Goal: Check status: Check status

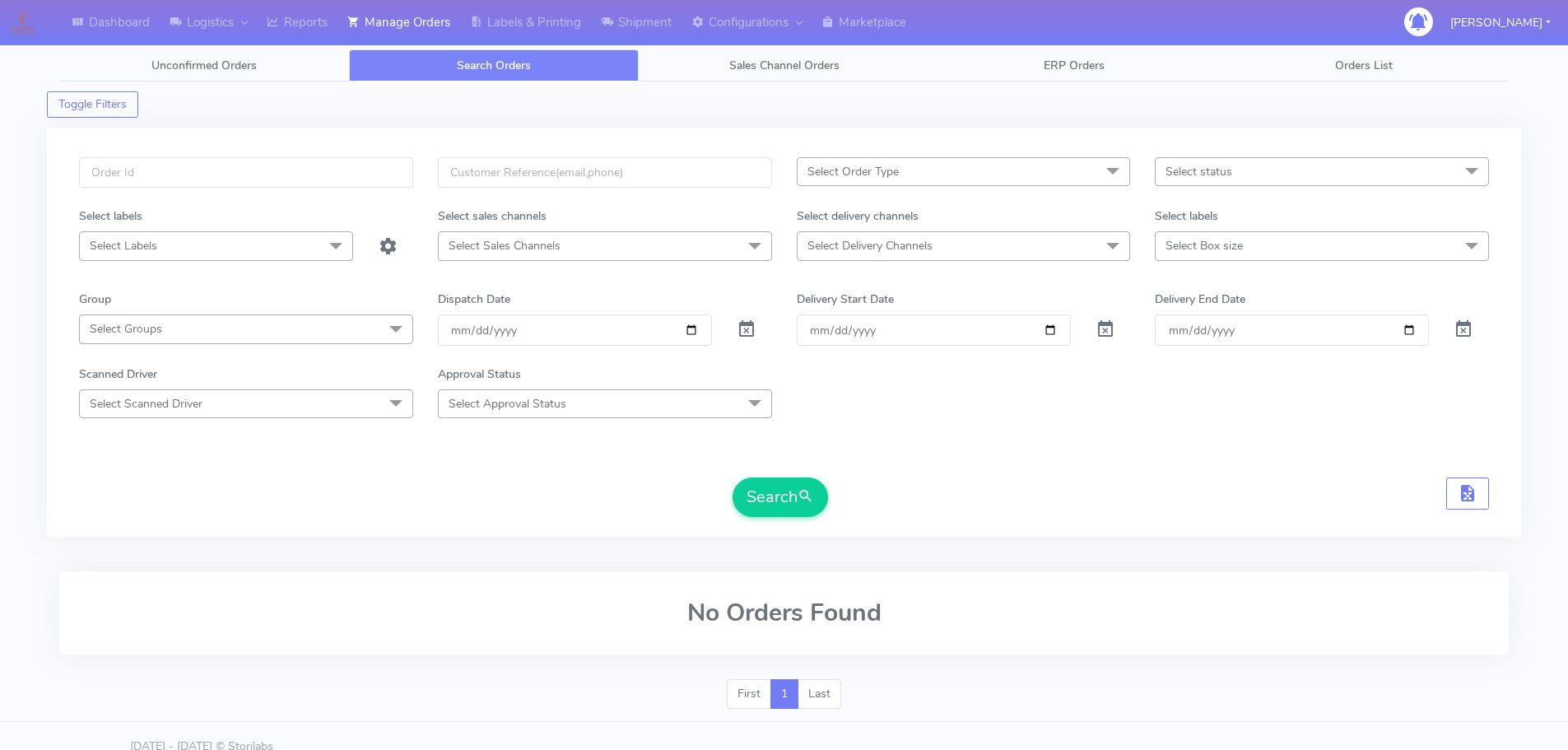
click at [372, 185] on input "text" at bounding box center [246, 172] width 334 height 30
type input "1617134"
click at [733, 478] on button "Search" at bounding box center [781, 497] width 96 height 39
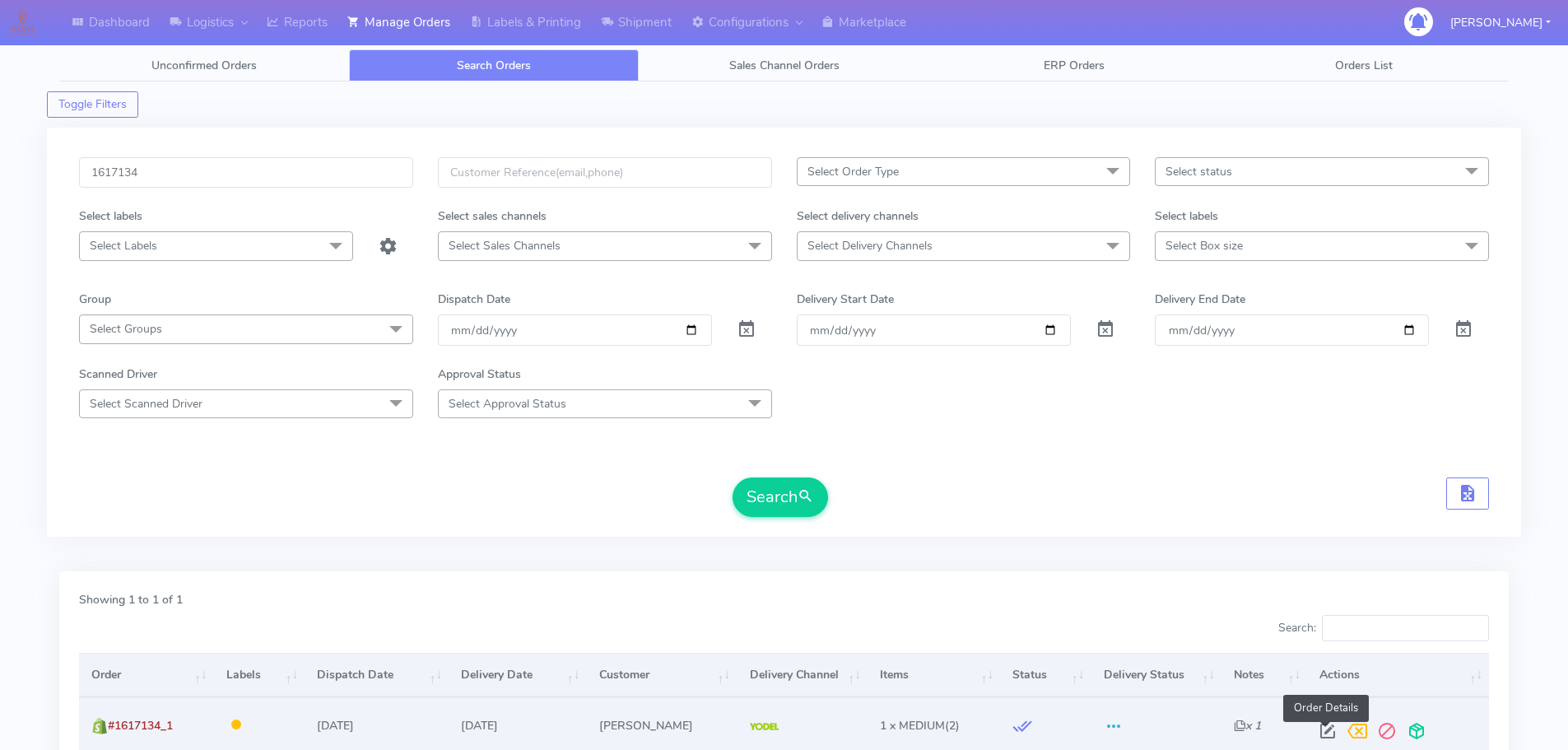
click at [1321, 732] on span at bounding box center [1327, 734] width 30 height 16
select select "5"
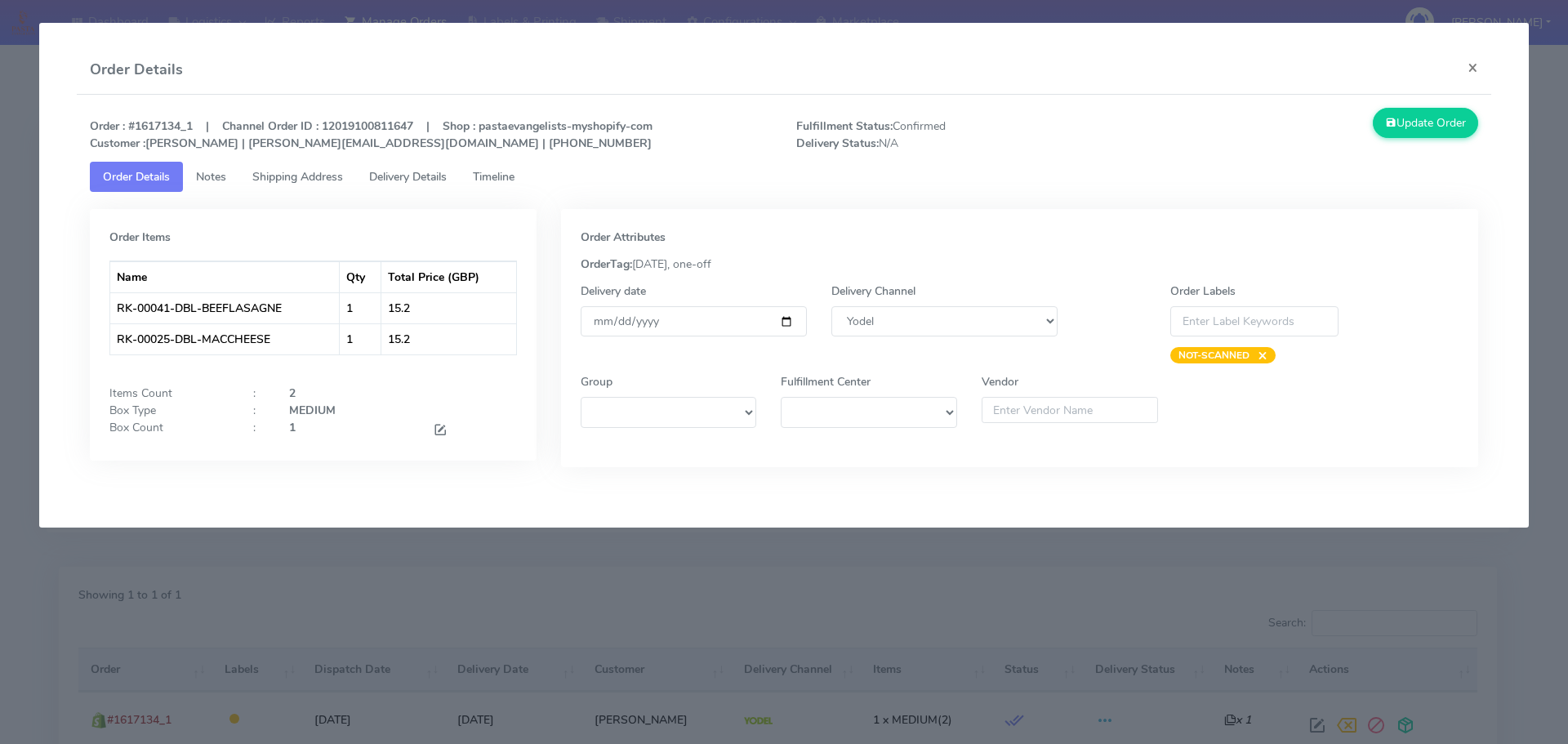
click at [443, 180] on span "Delivery Details" at bounding box center [408, 177] width 78 height 16
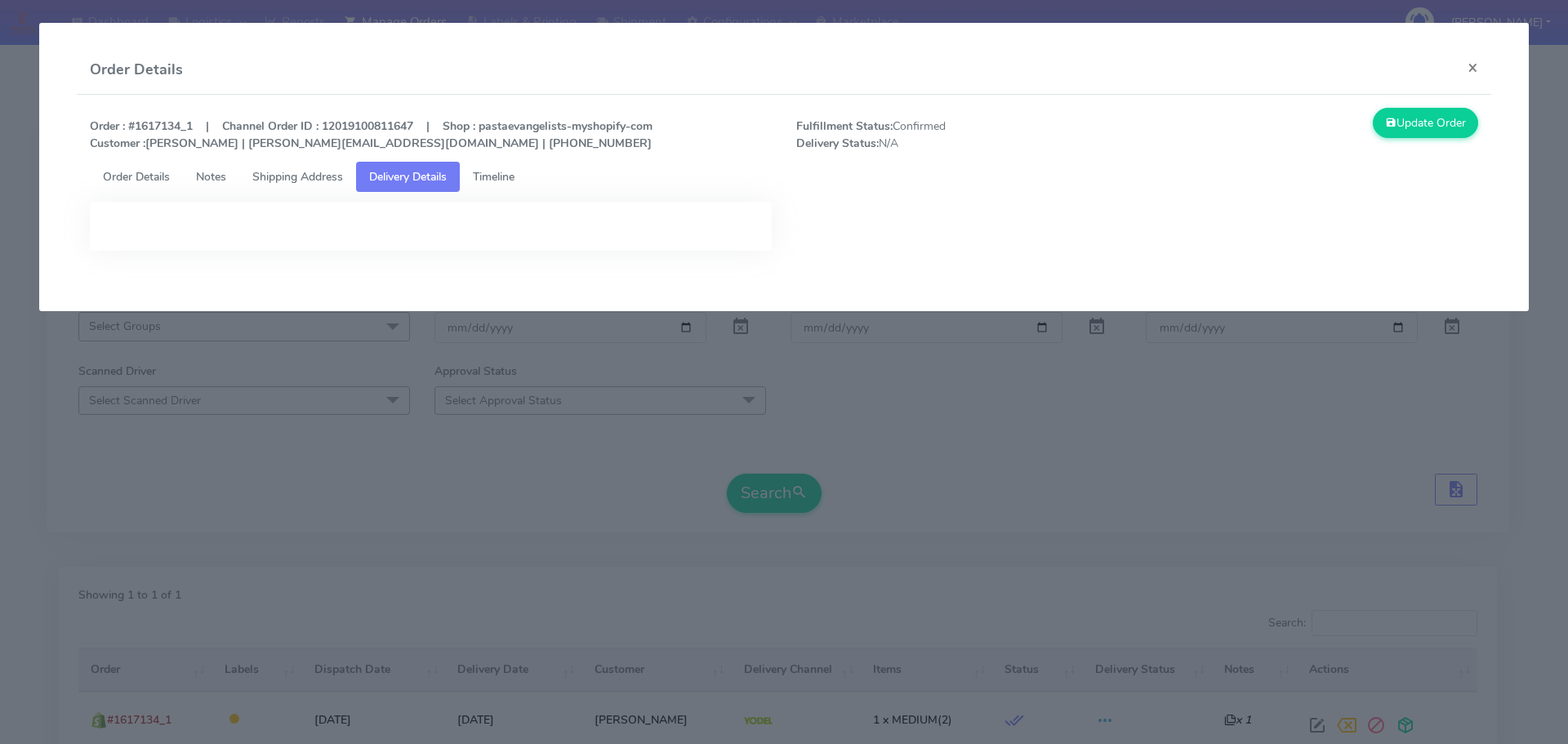
click at [487, 178] on span "Timeline" at bounding box center [494, 177] width 41 height 16
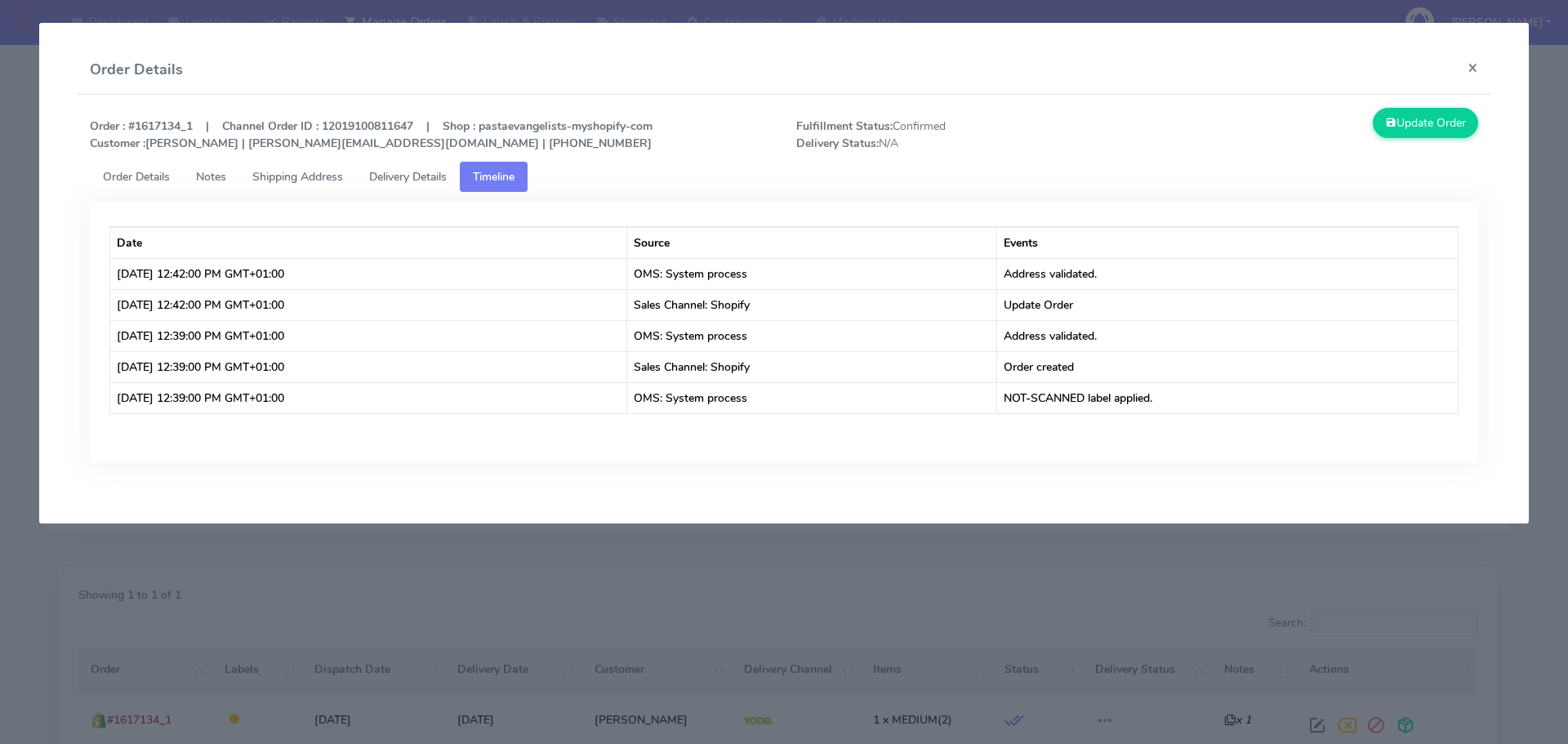
click at [11, 203] on modal-container "Order Details × Order : #1617134_1 | Channel Order ID : 12019100811647 | Shop :…" at bounding box center [784, 372] width 1568 height 744
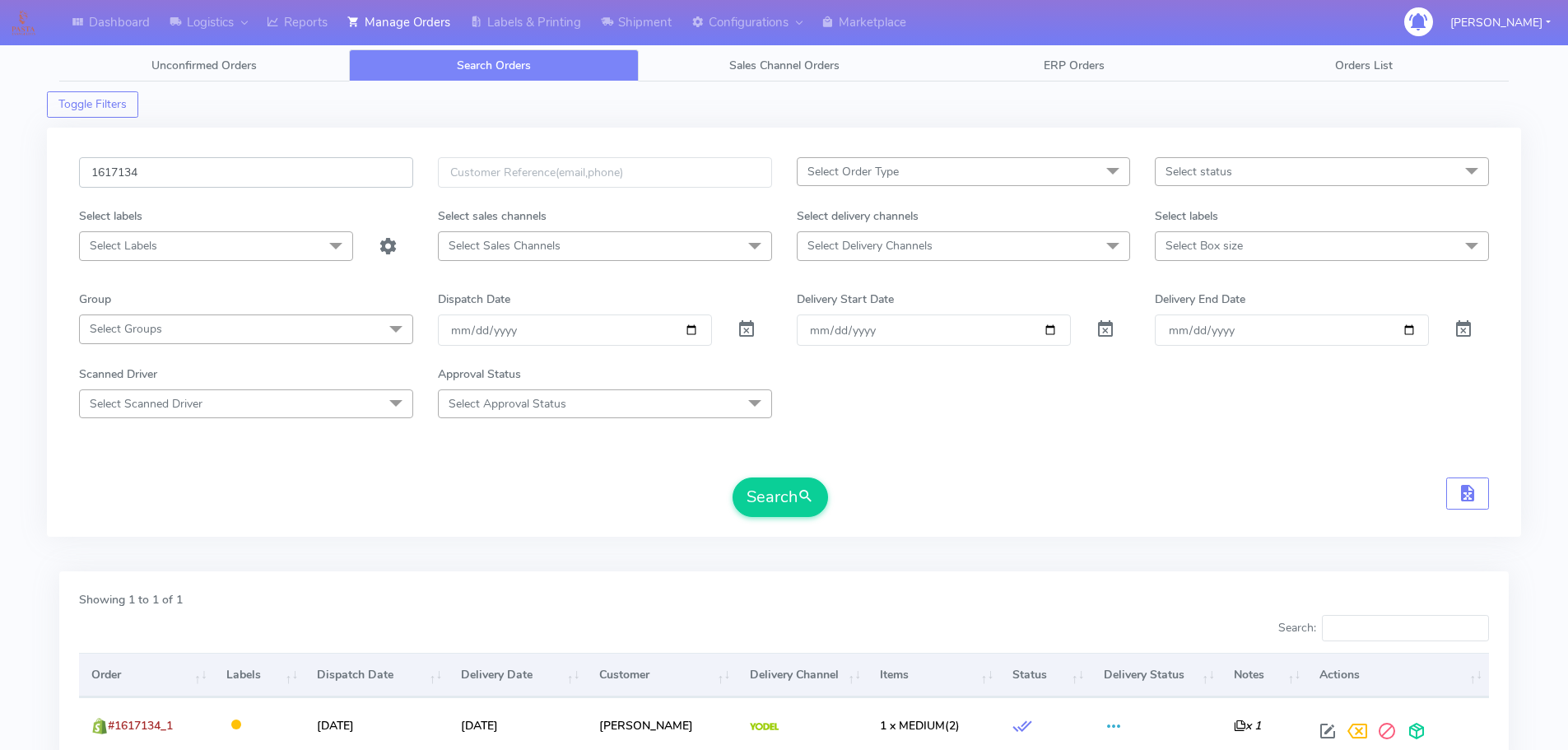
click at [341, 159] on input "1617134" at bounding box center [246, 172] width 334 height 30
paste input "9302)"
type input "1619302"
click at [773, 485] on button "Search" at bounding box center [781, 497] width 96 height 39
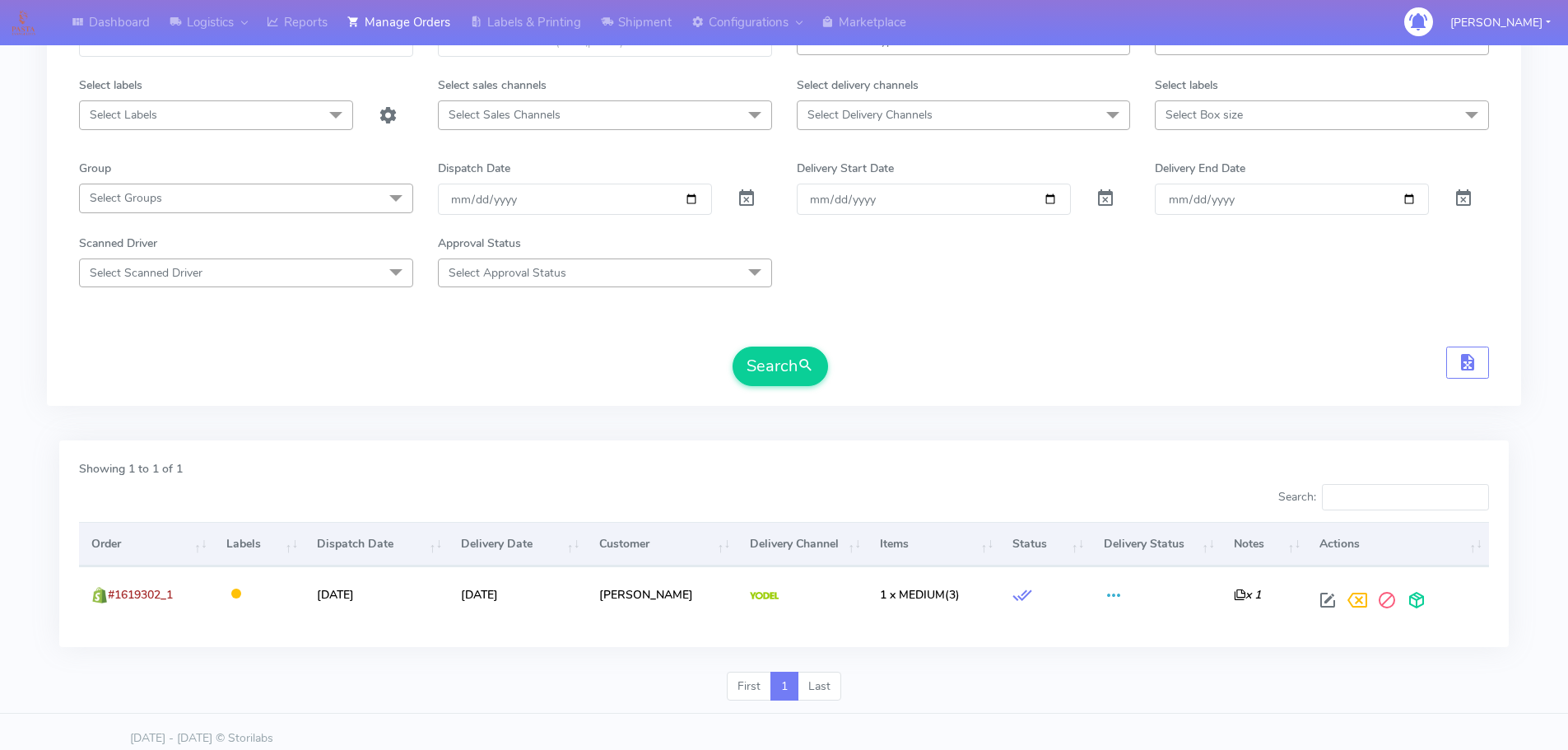
scroll to position [144, 0]
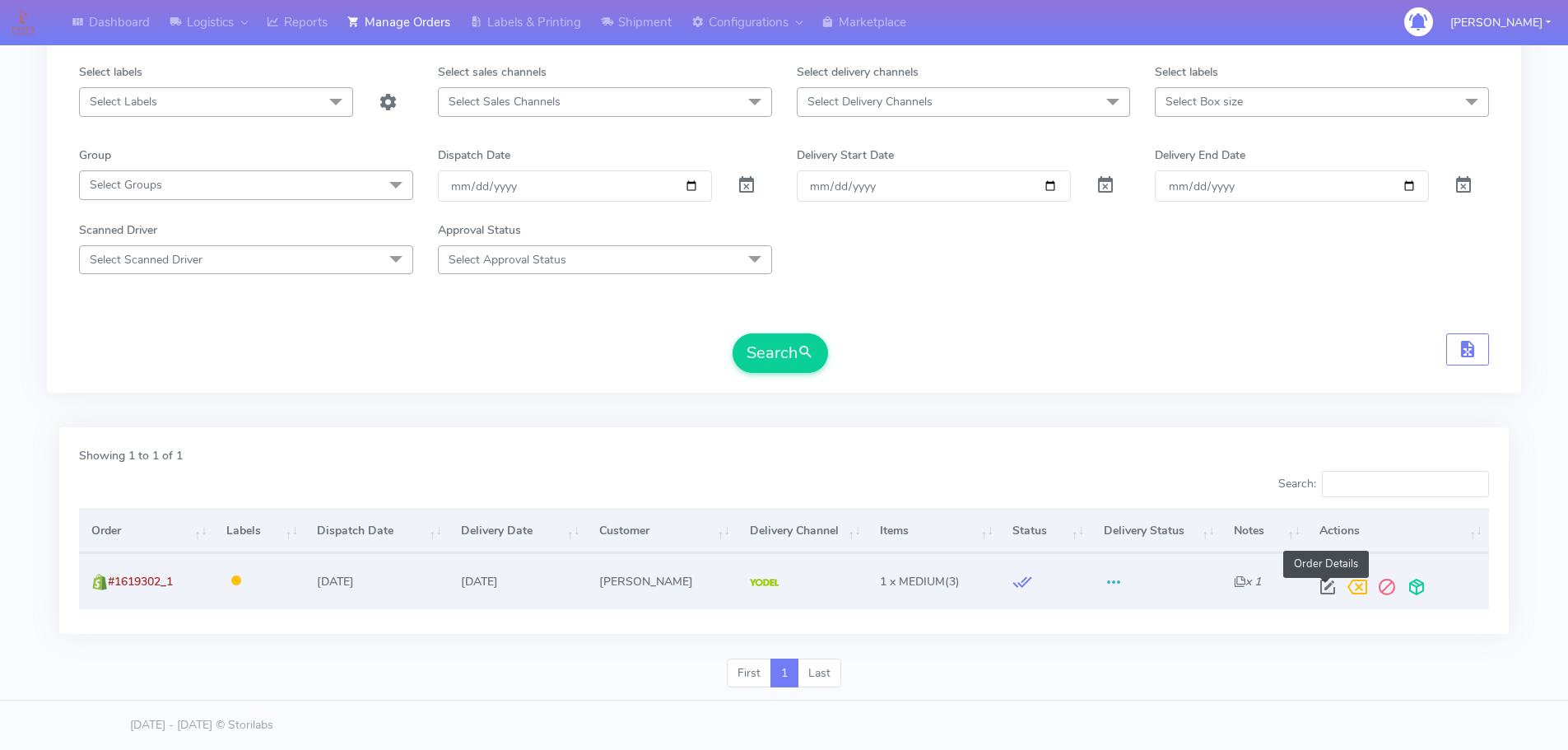
click at [1332, 590] on span at bounding box center [1327, 591] width 30 height 16
select select "5"
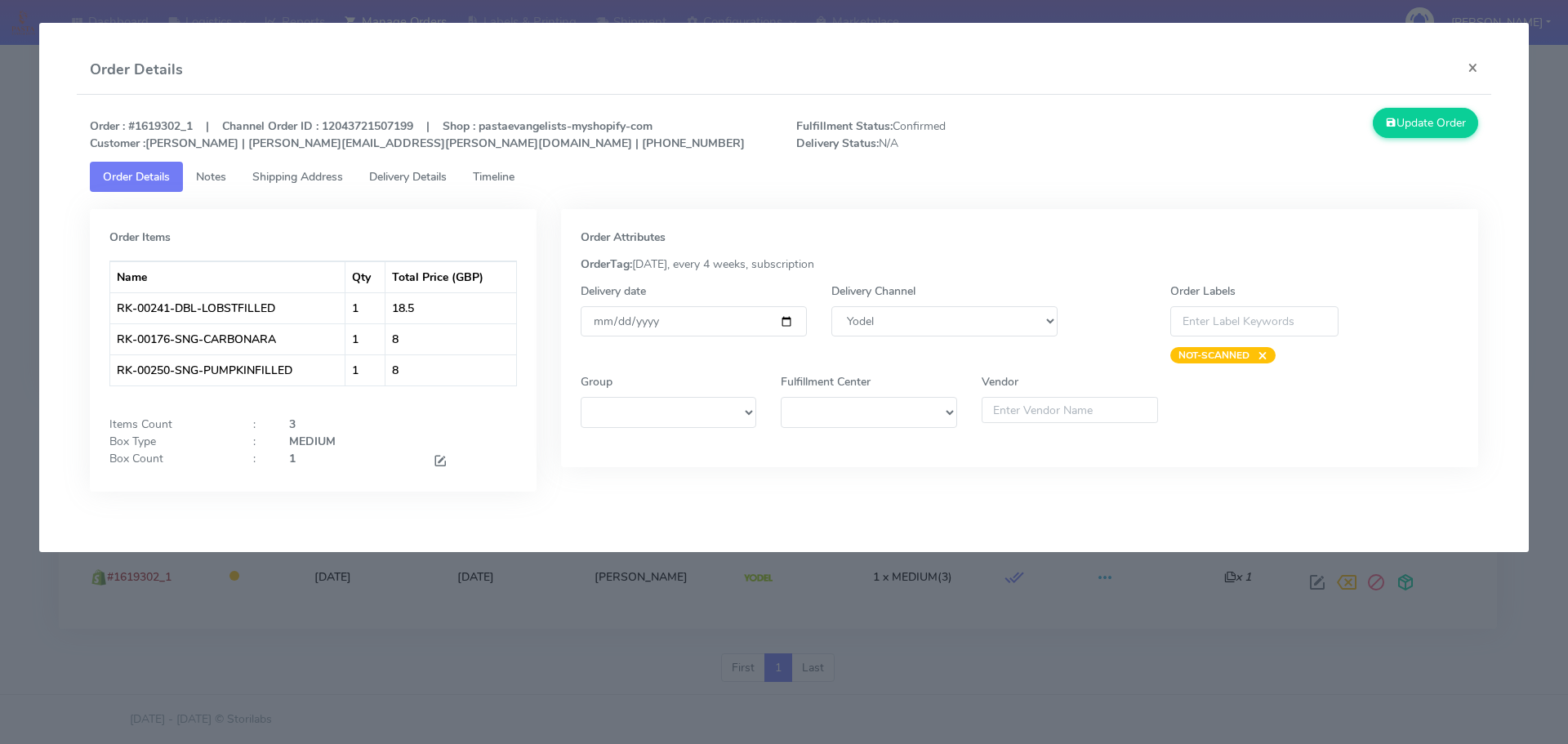
click at [515, 182] on span "Timeline" at bounding box center [494, 177] width 41 height 16
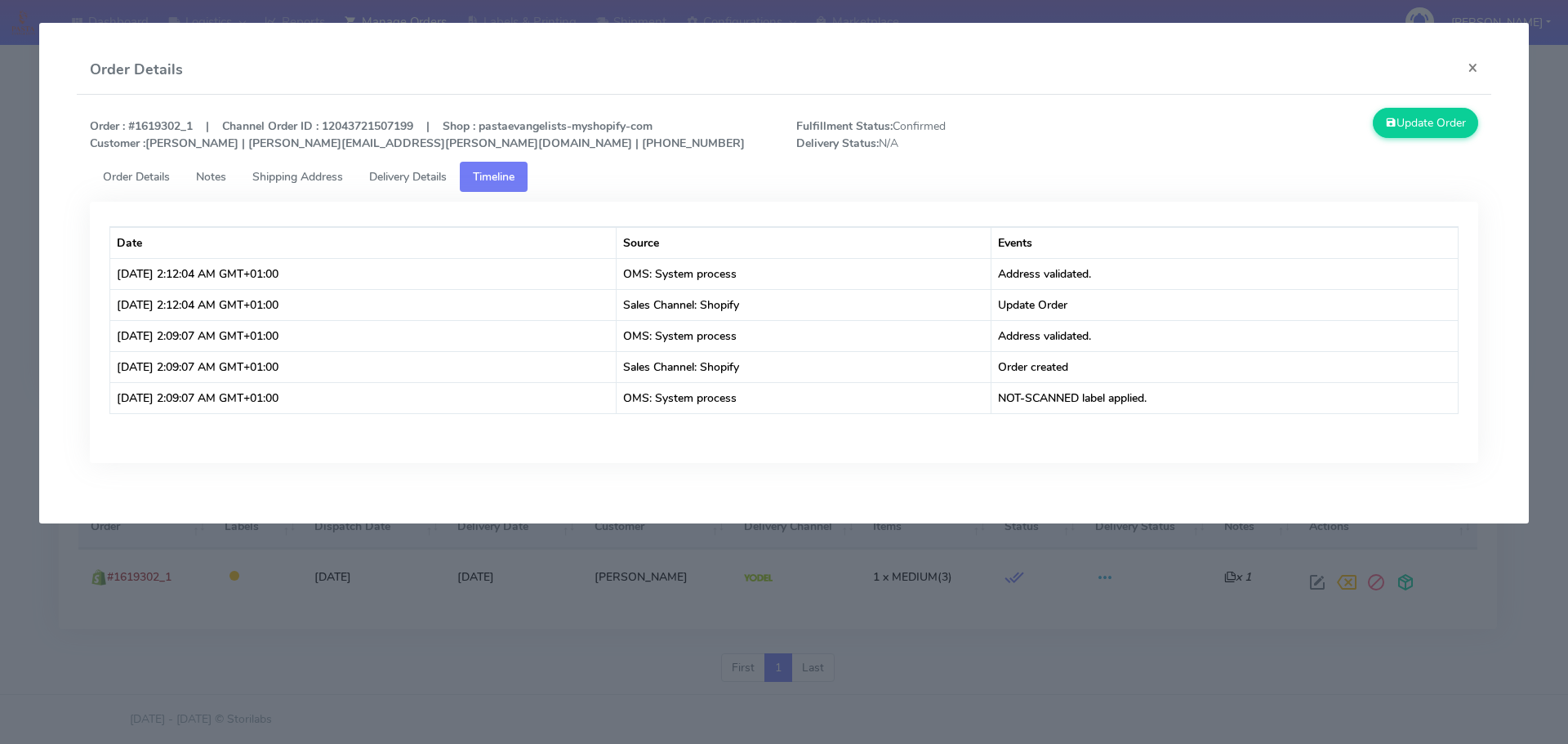
click at [1073, 646] on modal-container "Order Details × Order : #1619302_1 | Channel Order ID : 12043721507199 | Shop :…" at bounding box center [784, 372] width 1568 height 744
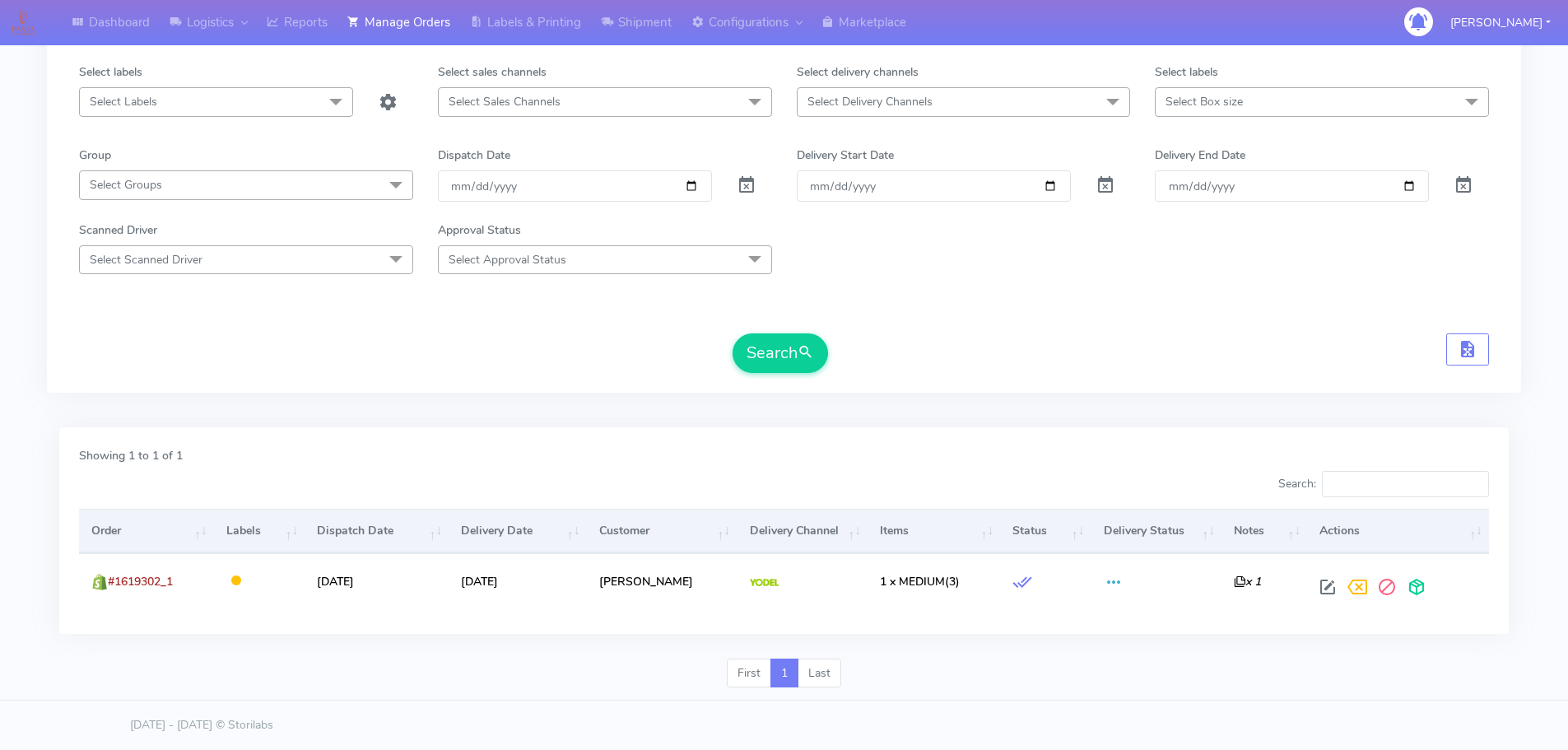
click at [1195, 367] on div "Search" at bounding box center [784, 352] width 1410 height 39
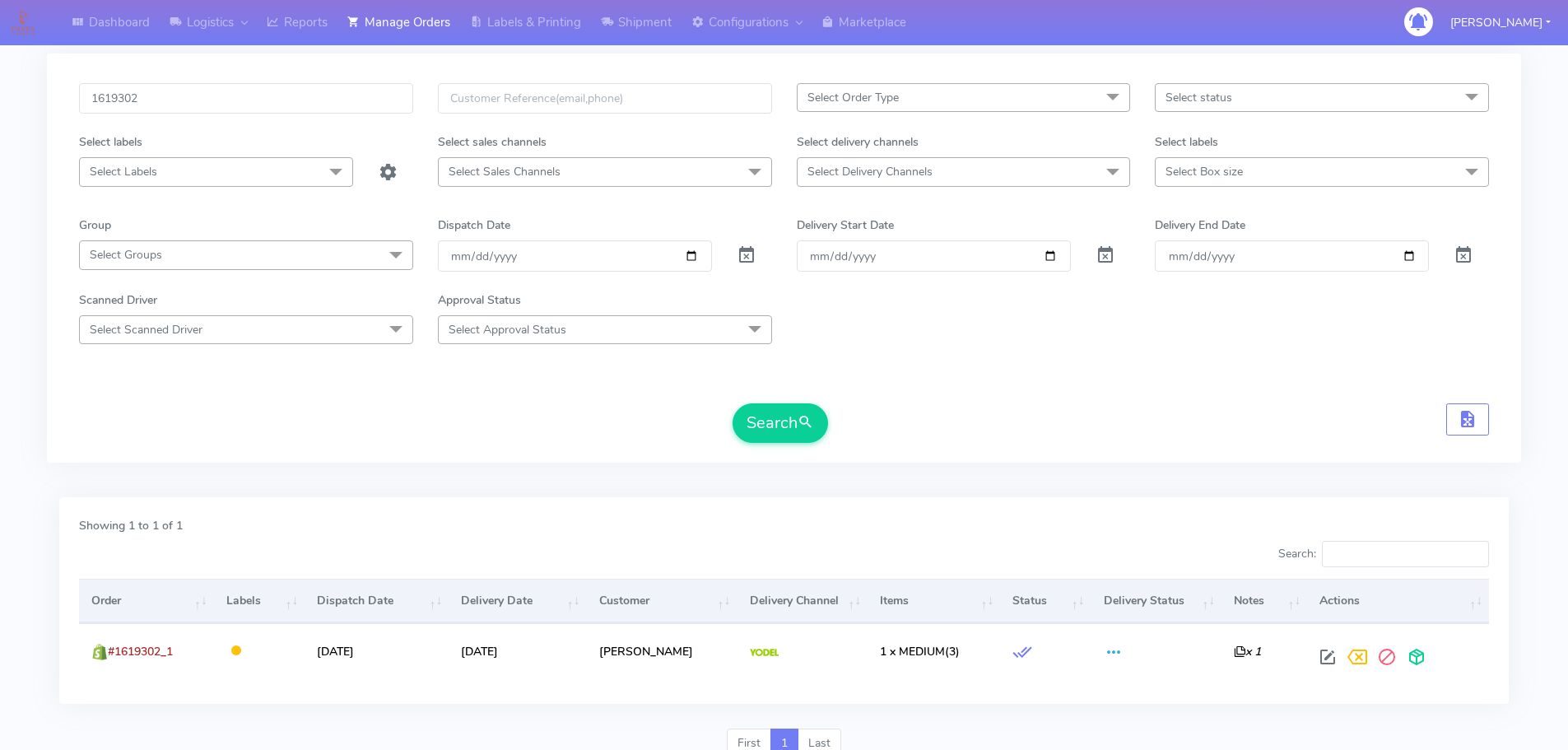
scroll to position [0, 0]
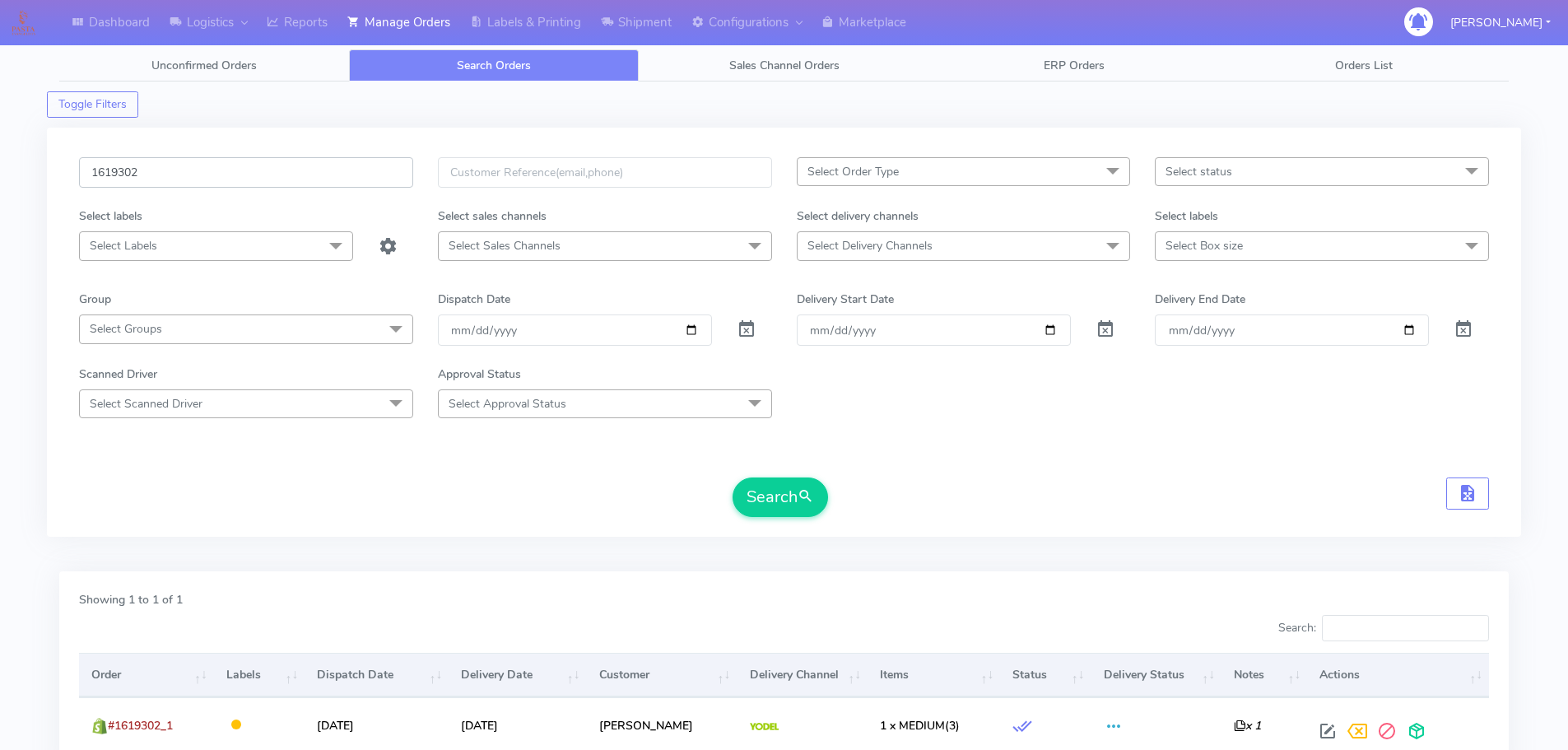
click at [312, 170] on input "1619302" at bounding box center [246, 172] width 334 height 30
paste input "8473"
type input "1618473"
click at [733, 478] on button "Search" at bounding box center [781, 497] width 96 height 39
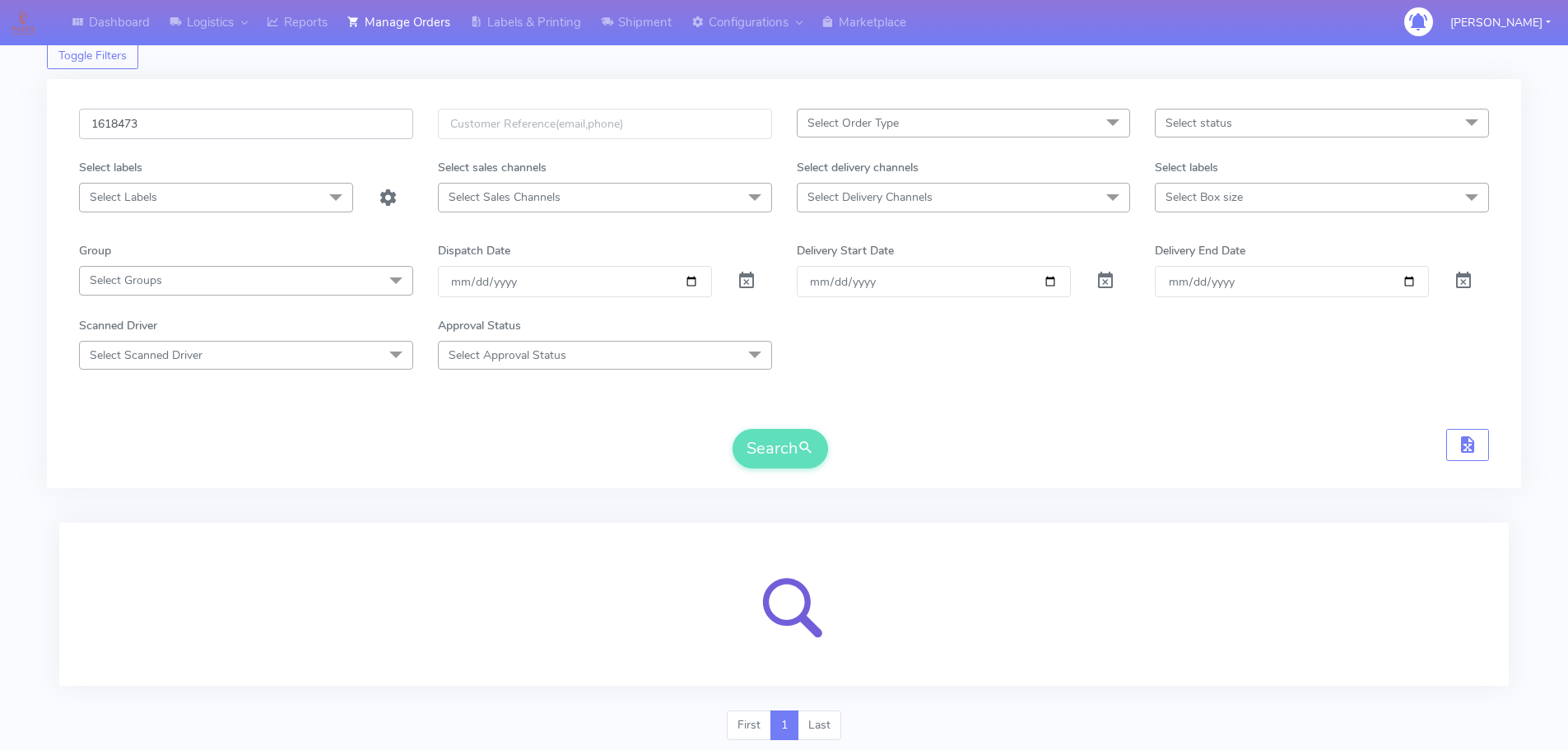
scroll to position [101, 0]
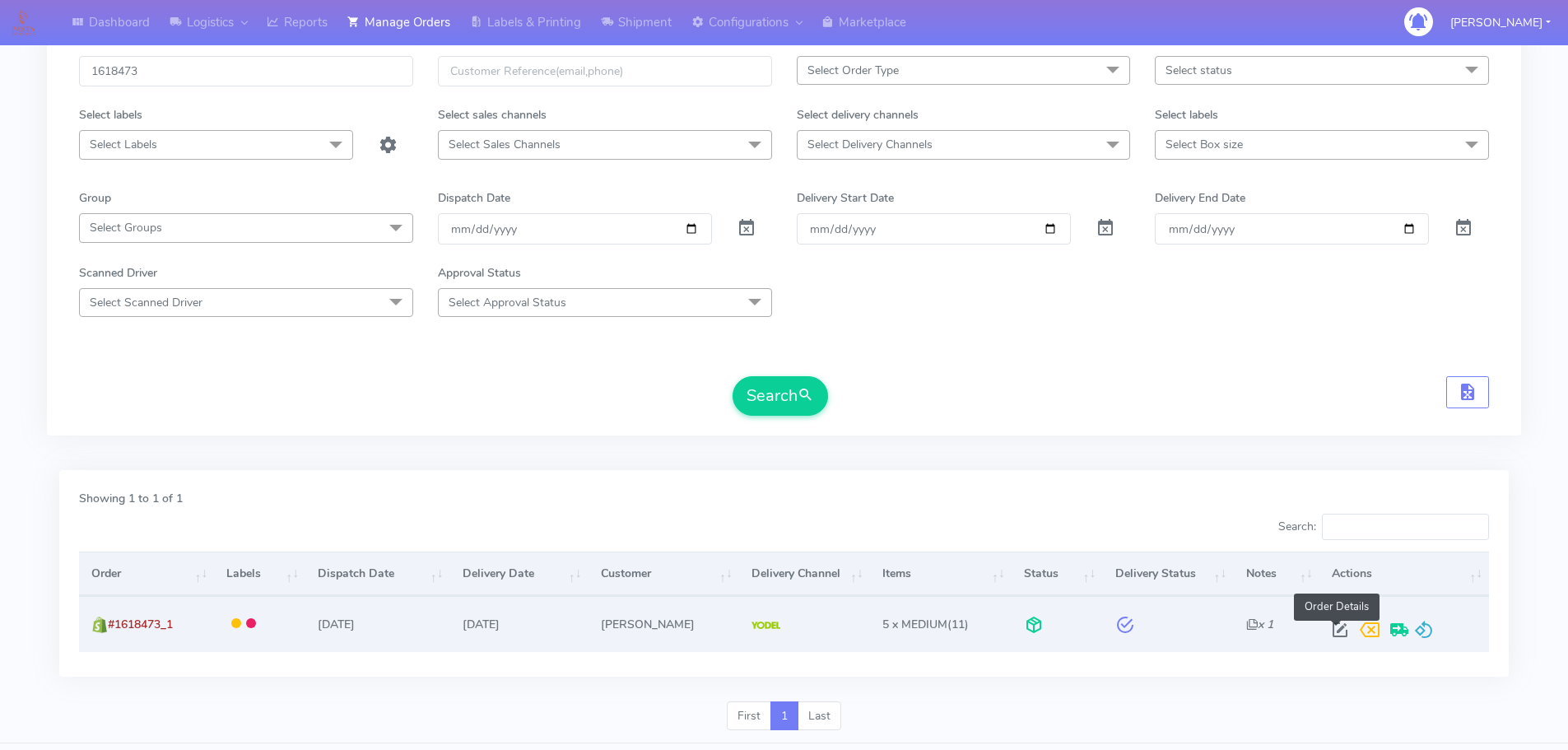
click at [1328, 626] on span at bounding box center [1340, 633] width 30 height 16
select select "5"
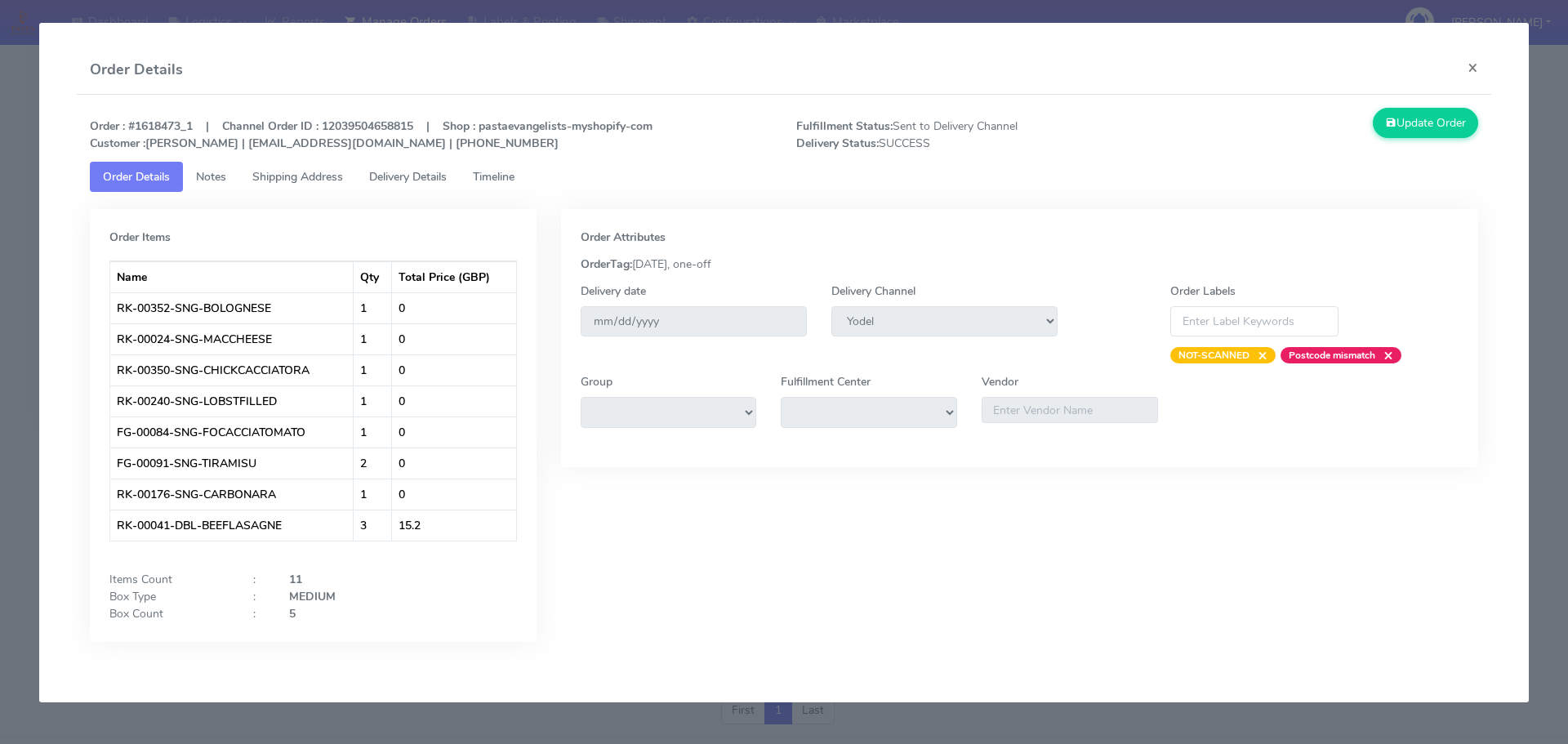
click at [409, 172] on span "Delivery Details" at bounding box center [408, 177] width 78 height 16
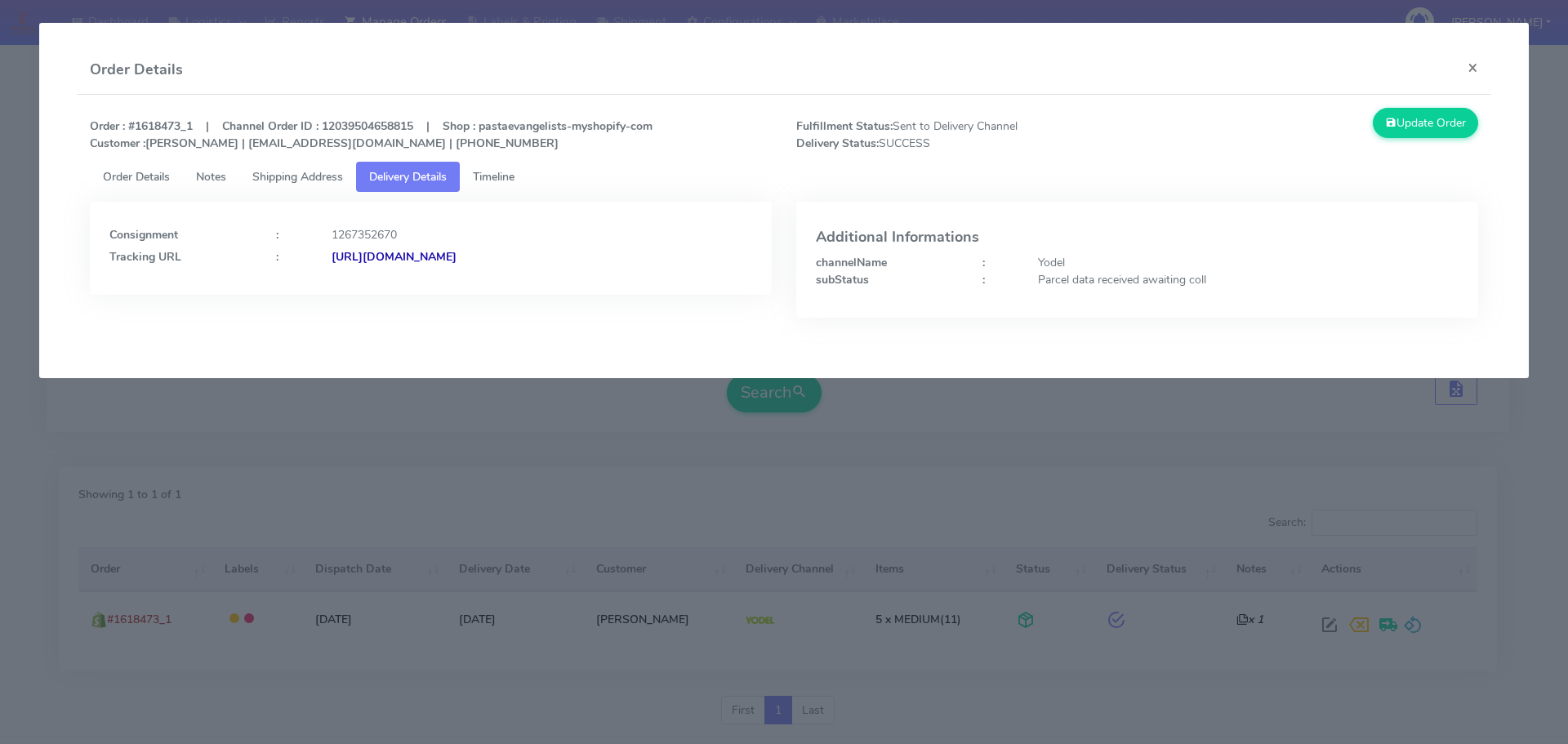
click at [531, 421] on modal-container "Order Details × Order : #1618473_1 | Channel Order ID : 12039504658815 | Shop :…" at bounding box center [784, 372] width 1568 height 744
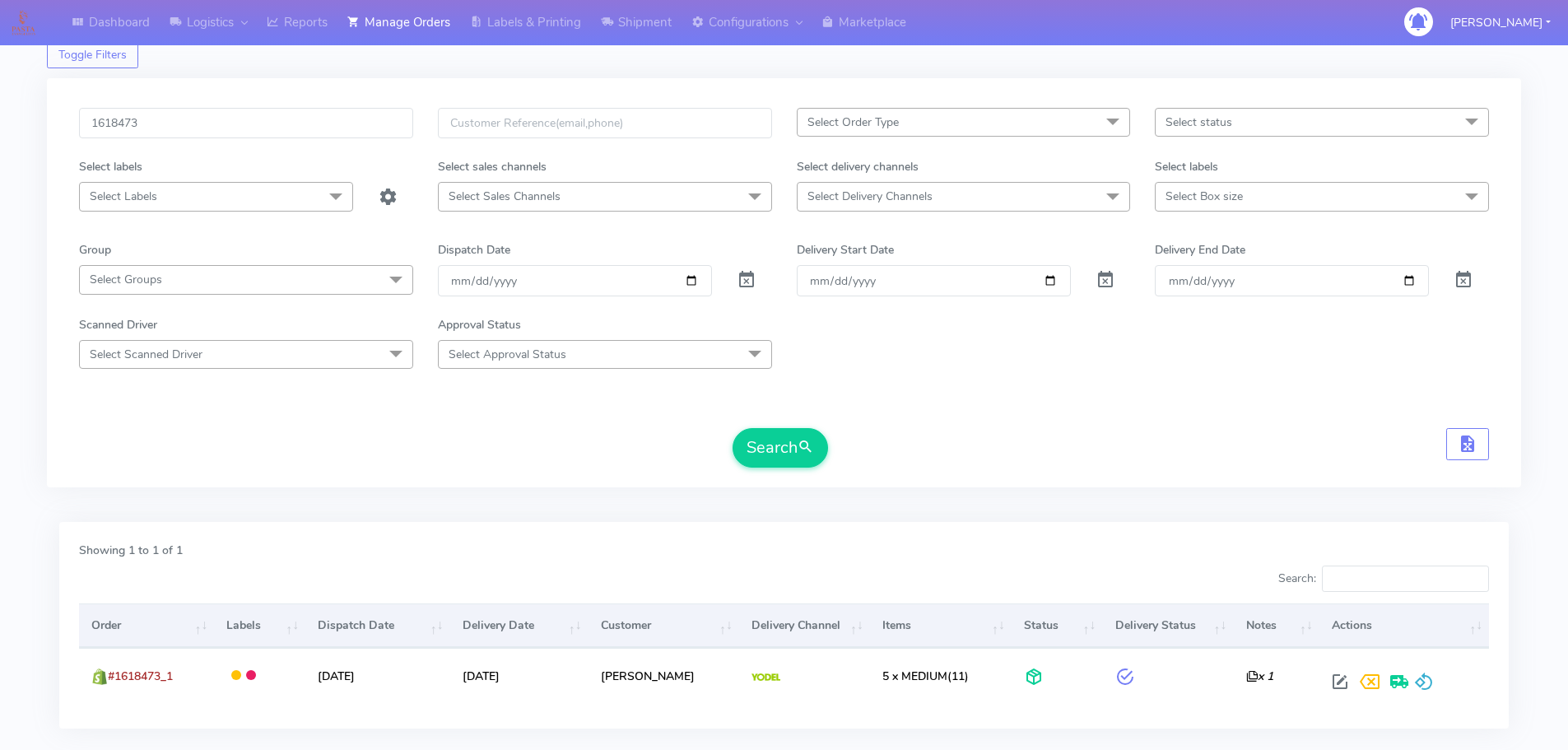
scroll to position [0, 0]
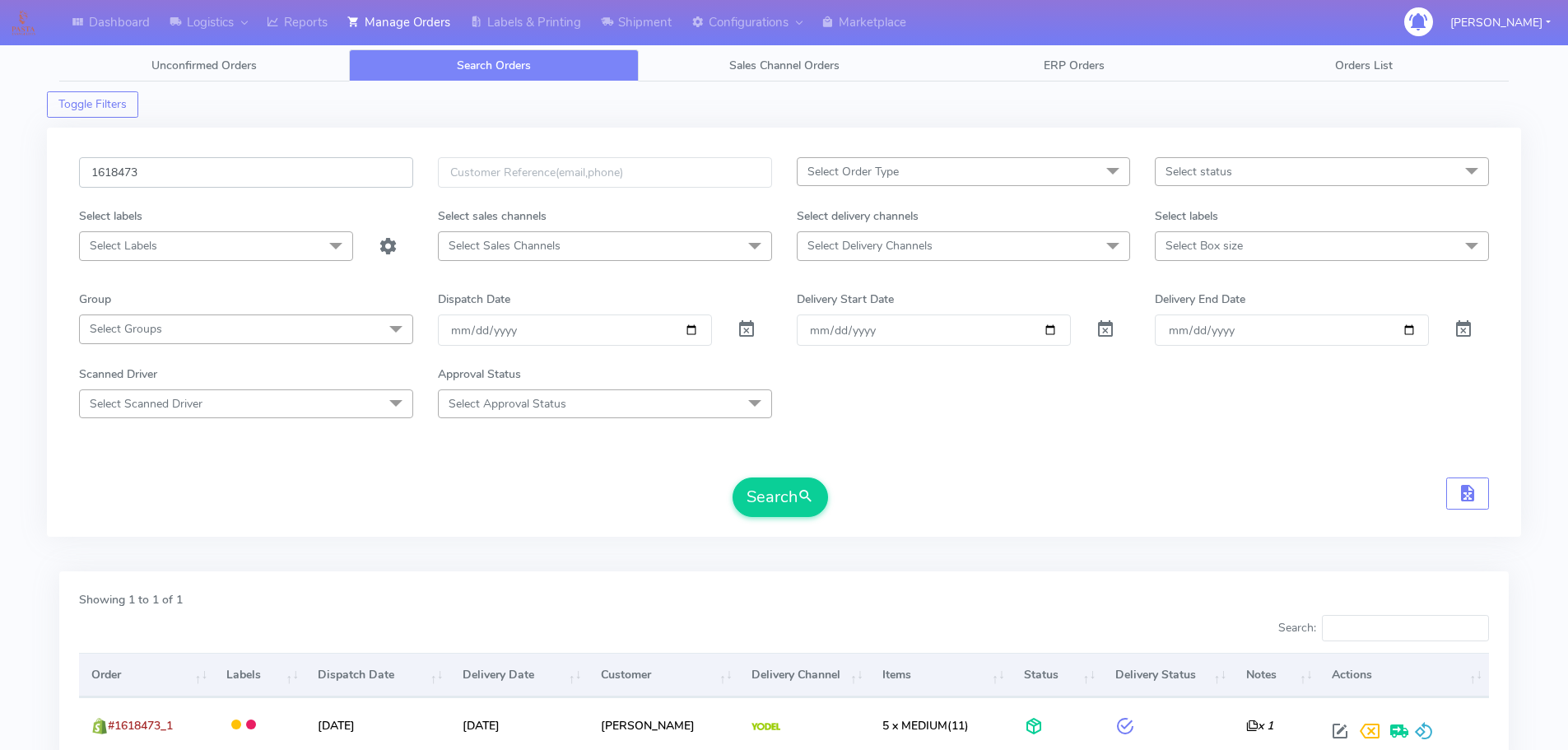
click at [373, 162] on input "1618473" at bounding box center [246, 172] width 334 height 30
paste input "9078"
type input "1619078"
click at [733, 478] on button "Search" at bounding box center [781, 497] width 96 height 39
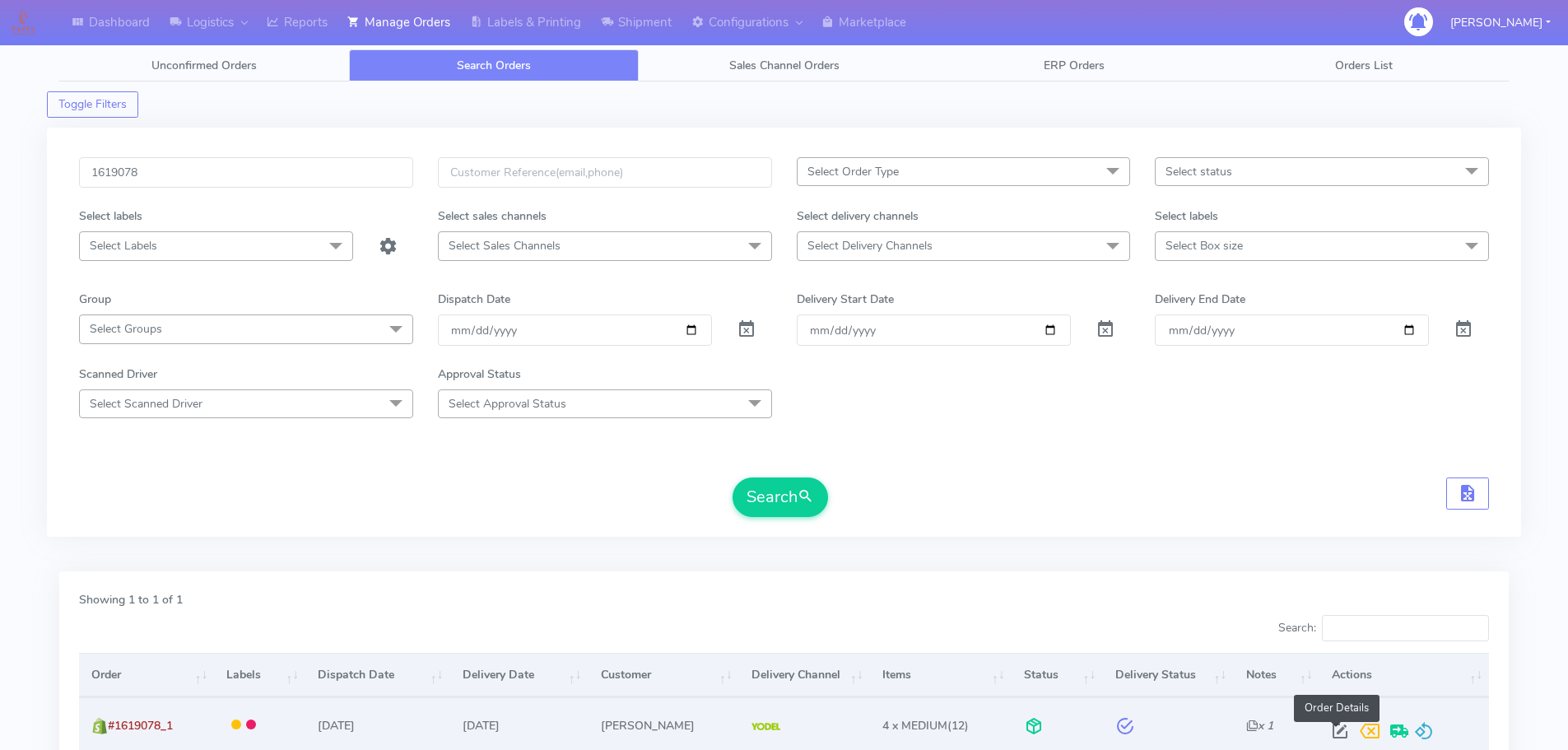
click at [1338, 733] on span at bounding box center [1340, 734] width 30 height 16
select select "5"
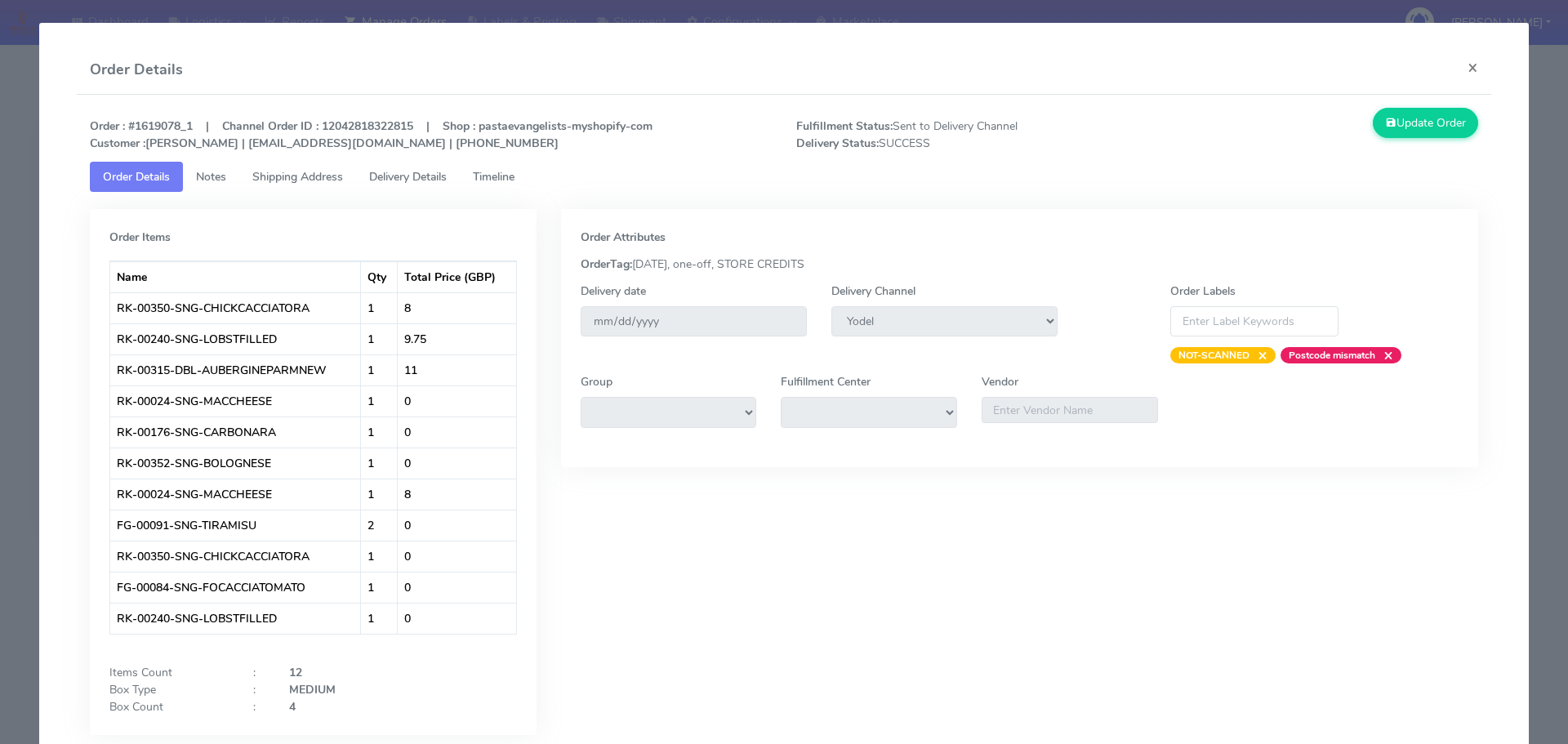
click at [439, 183] on span "Delivery Details" at bounding box center [408, 177] width 78 height 16
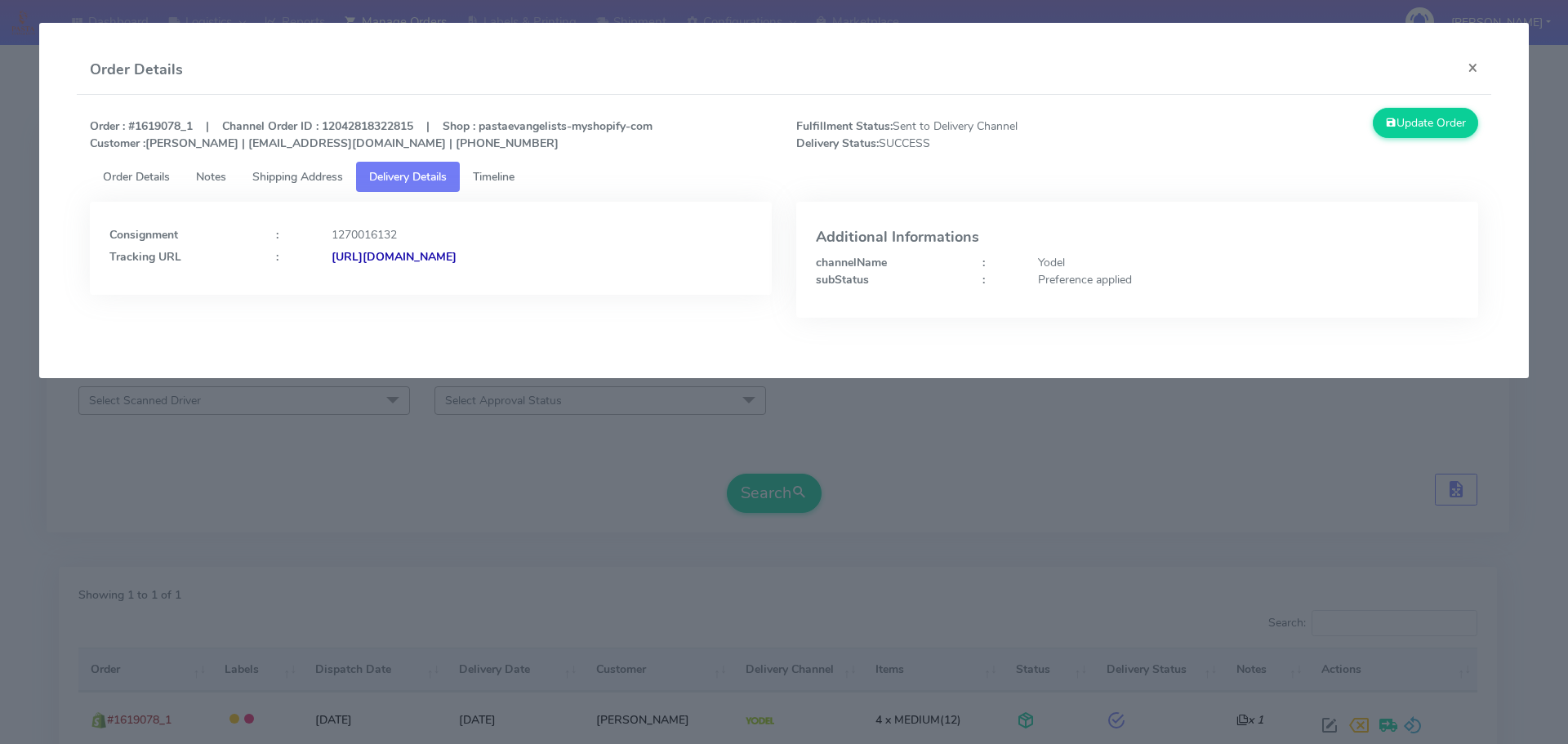
drag, startPoint x: 692, startPoint y: 269, endPoint x: 508, endPoint y: 299, distance: 186.4
click at [508, 299] on div "Consignment : 1270016132 Tracking URL : [URL][DOMAIN_NAME]" at bounding box center [431, 272] width 706 height 141
copy strong "JJD0002249960884313"
click at [591, 459] on modal-container "Order Details × Order : #1619078_1 | Channel Order ID : 12042818322815 | Shop :…" at bounding box center [784, 372] width 1568 height 744
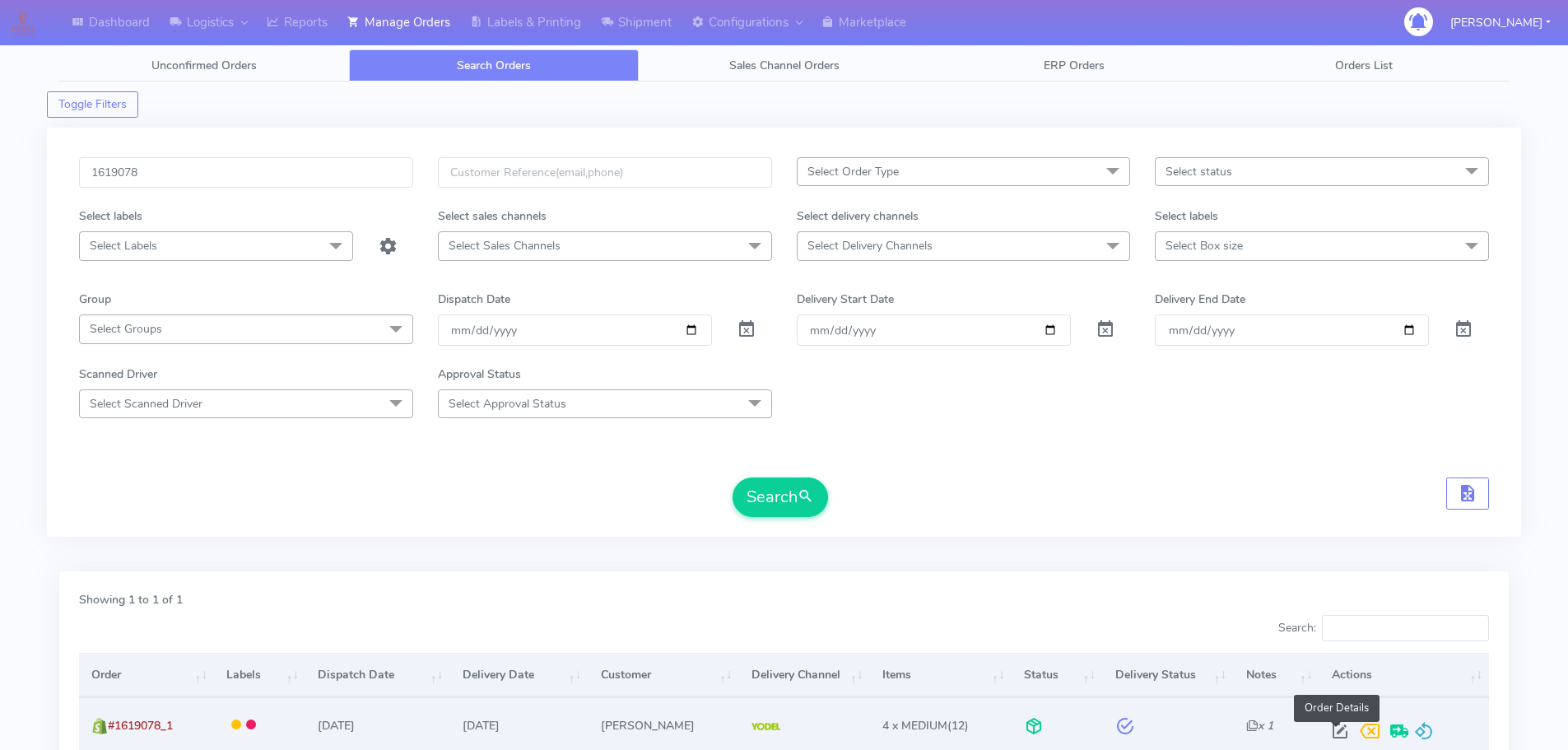
click at [1341, 731] on span at bounding box center [1340, 734] width 30 height 16
select select "5"
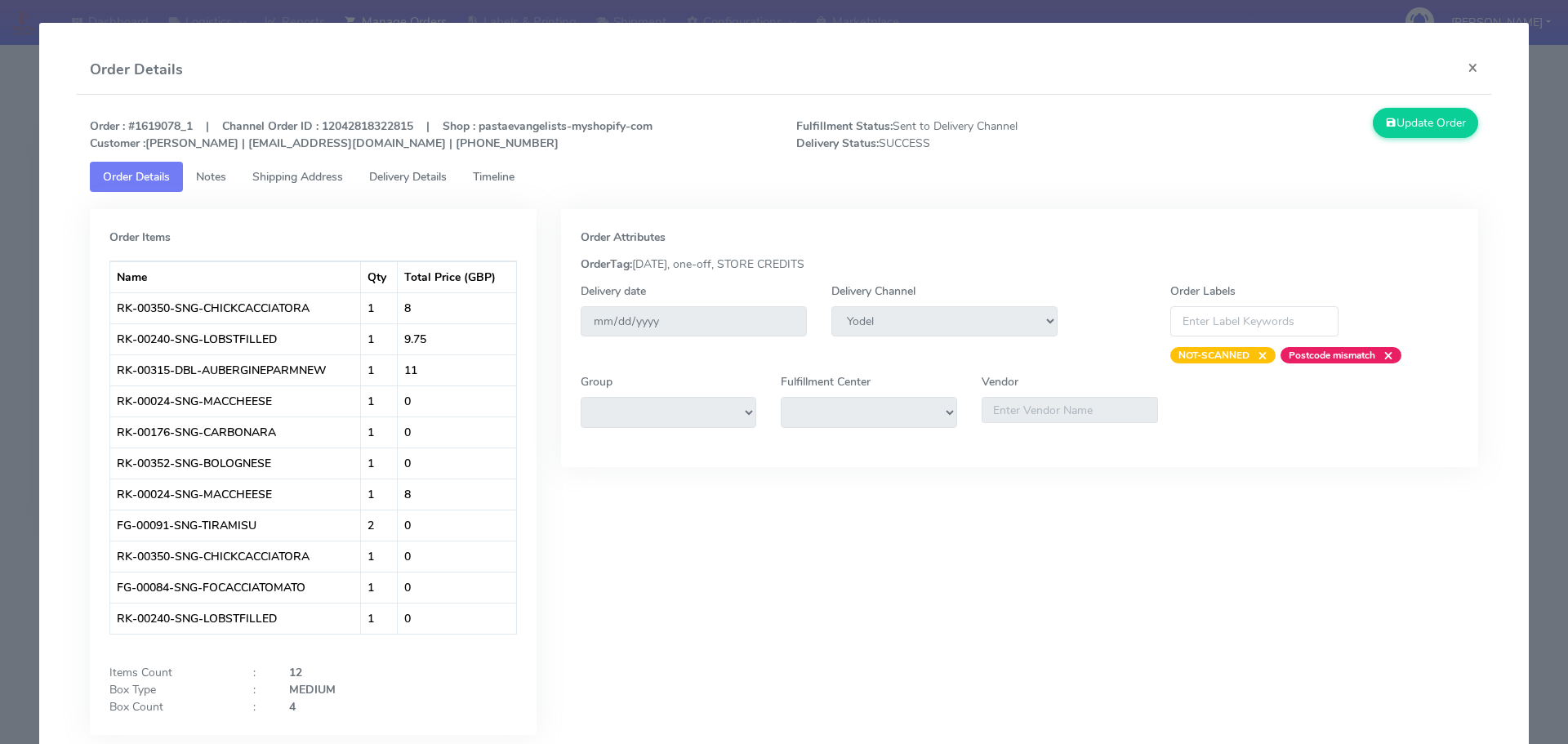
click at [489, 182] on span "Timeline" at bounding box center [494, 177] width 41 height 16
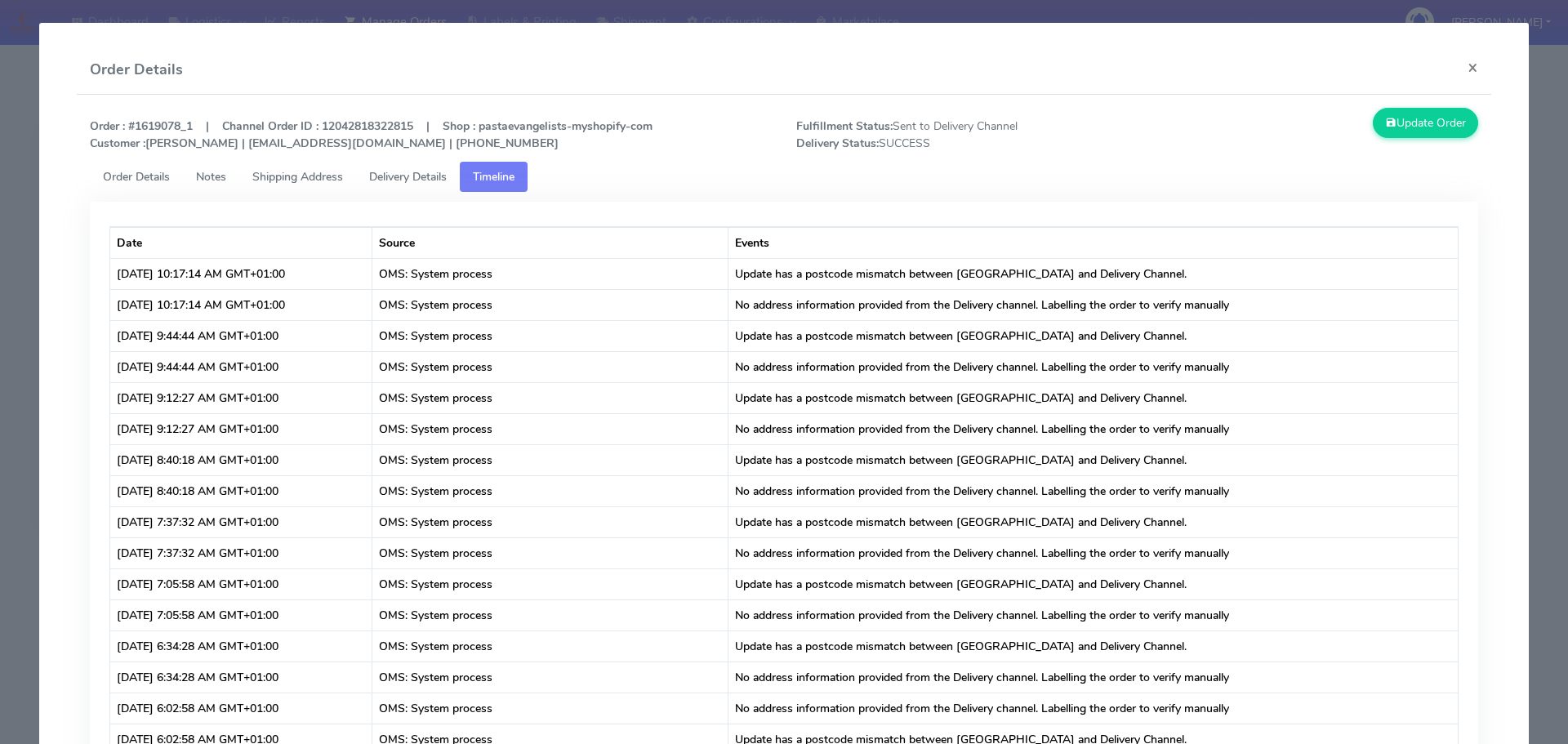
click at [152, 164] on link "Order Details" at bounding box center [136, 176] width 93 height 30
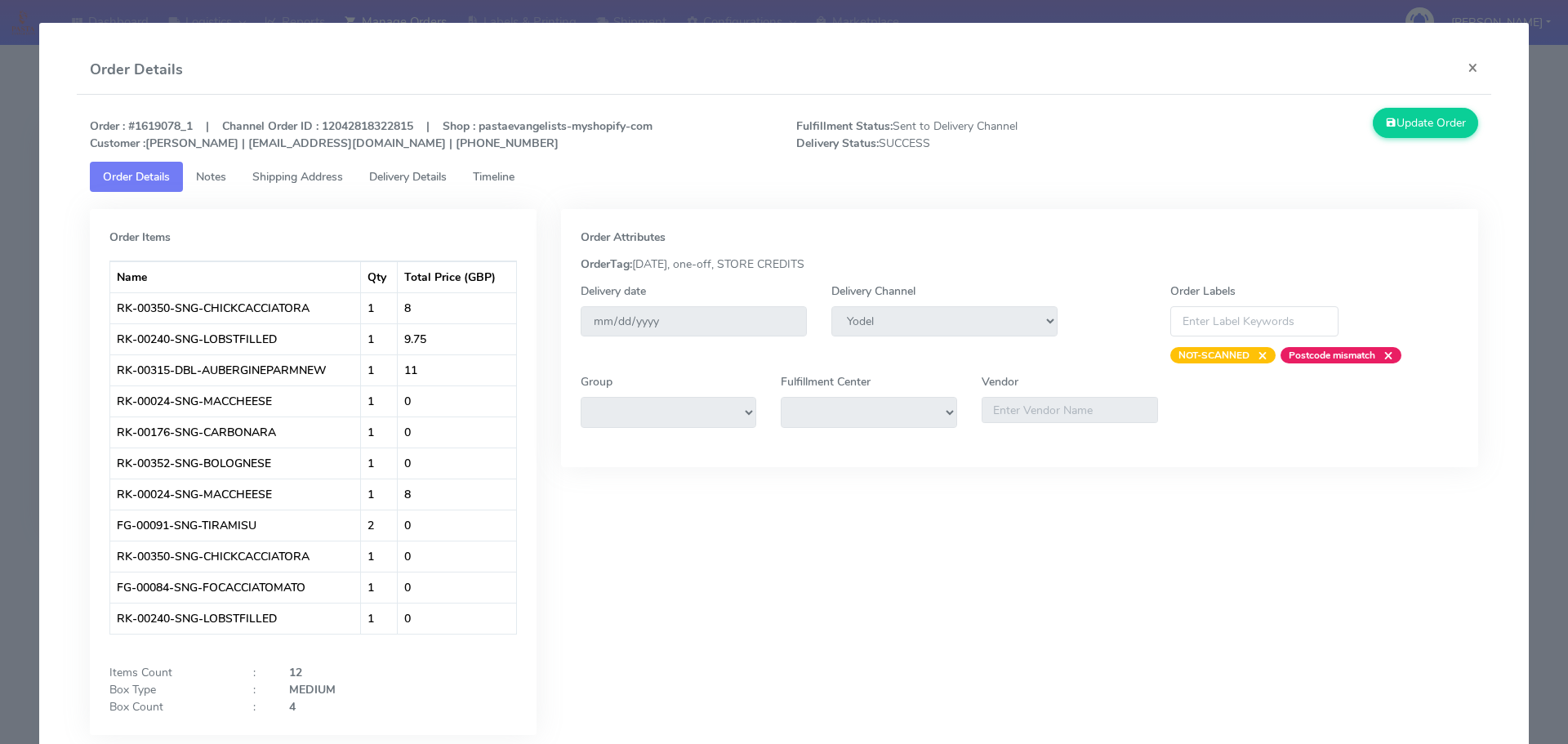
click at [3, 99] on modal-container "Order Details × Order : #1619078_1 | Channel Order ID : 12042818322815 | Shop :…" at bounding box center [784, 372] width 1568 height 744
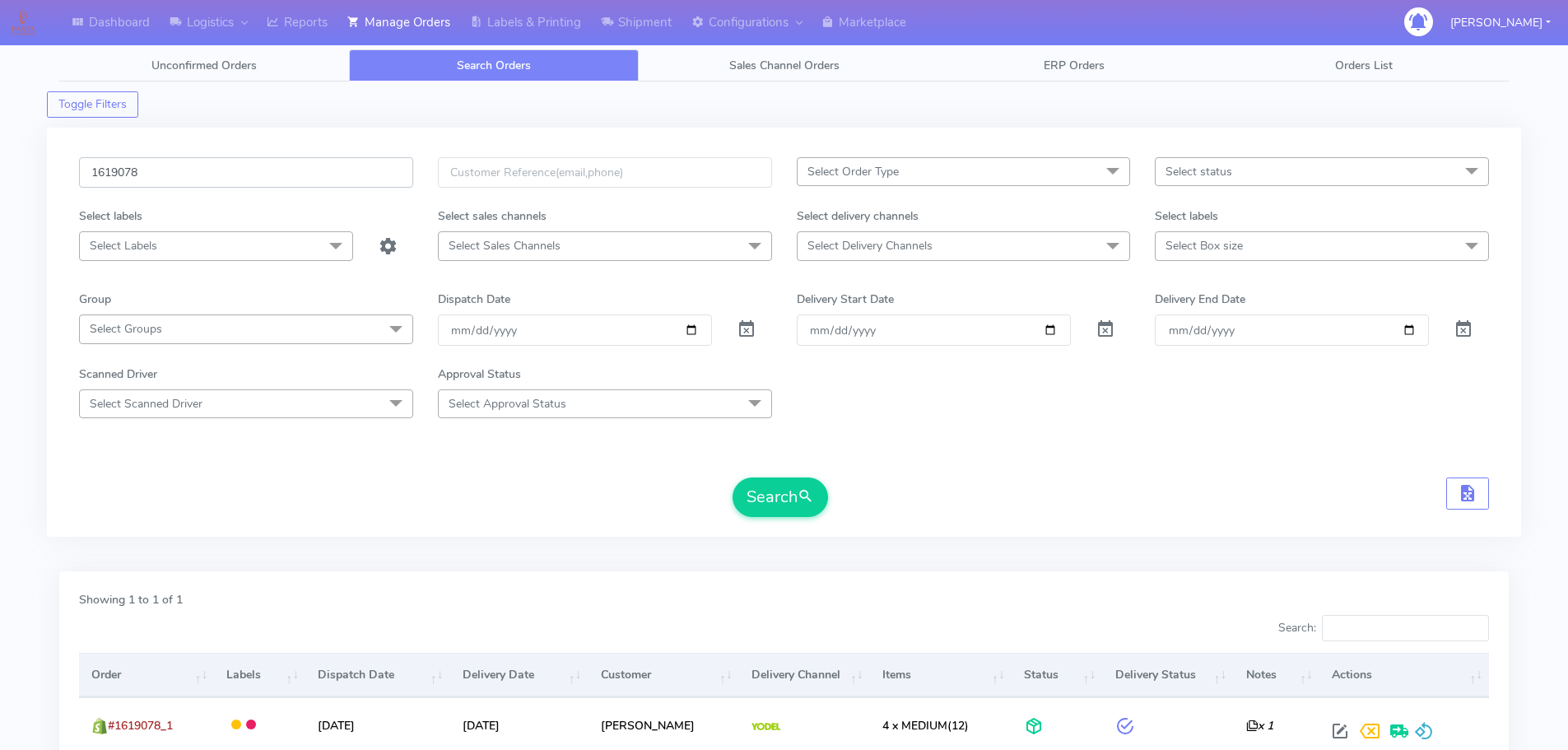
click at [350, 183] on input "1619078" at bounding box center [246, 172] width 334 height 30
paste input "426913A"
type input "1426913"
click at [733, 478] on button "Search" at bounding box center [781, 497] width 96 height 39
